Goal: Task Accomplishment & Management: Manage account settings

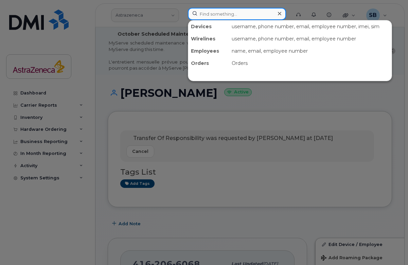
click at [235, 13] on input at bounding box center [237, 14] width 98 height 12
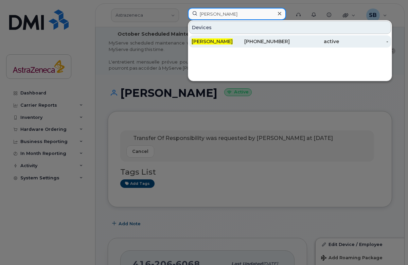
type input "[PERSON_NAME]"
click at [257, 43] on div "[PHONE_NUMBER]" at bounding box center [265, 41] width 49 height 7
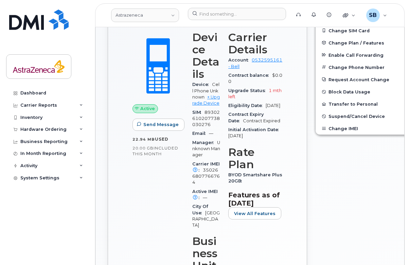
scroll to position [226, 0]
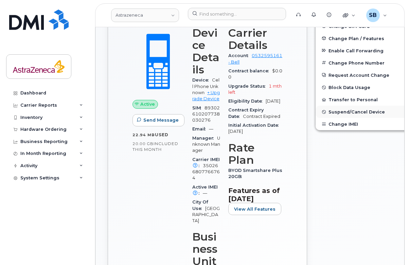
click at [360, 111] on span "Suspend/Cancel Device" at bounding box center [357, 111] width 56 height 5
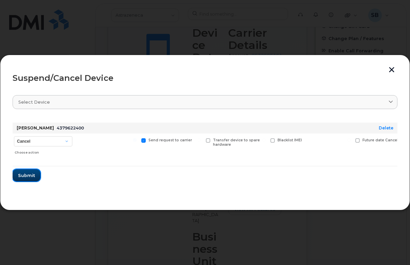
click at [28, 179] on span "Submit" at bounding box center [26, 175] width 17 height 6
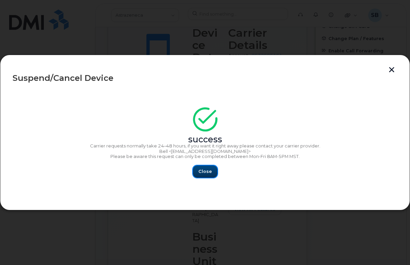
click at [209, 171] on span "Close" at bounding box center [205, 171] width 14 height 6
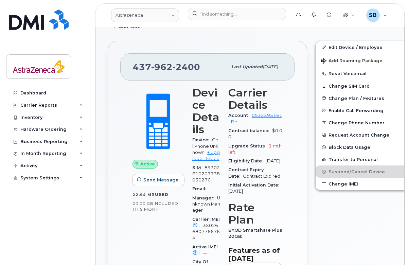
scroll to position [168, 0]
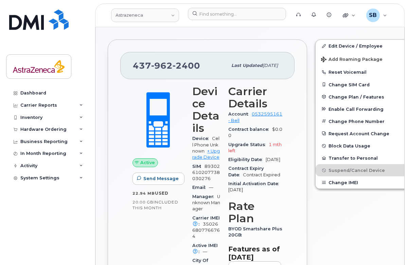
click at [116, 158] on div "437 962 2400 Last updated Aug 19, 2025 Active Send Message 22.94 MB  used 20.00…" at bounding box center [207, 214] width 199 height 350
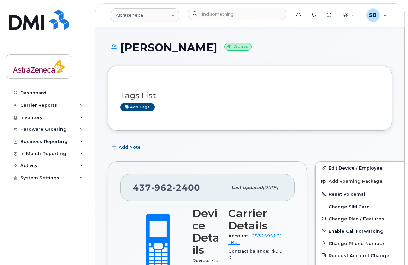
scroll to position [48, 0]
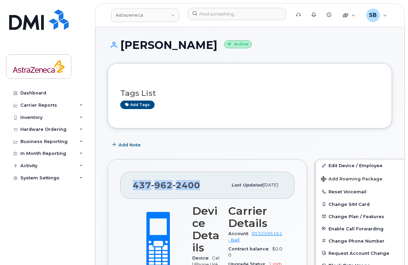
drag, startPoint x: 133, startPoint y: 184, endPoint x: 198, endPoint y: 185, distance: 64.9
click at [198, 185] on span "437 962 2400" at bounding box center [166, 185] width 67 height 10
copy span "437 962 2400"
